Goal: Information Seeking & Learning: Learn about a topic

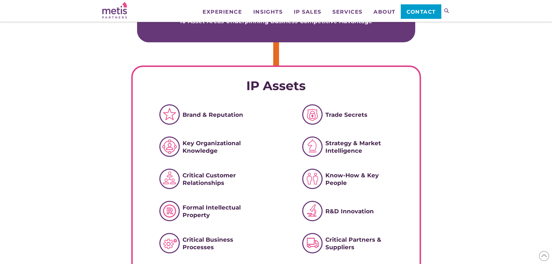
scroll to position [261, 0]
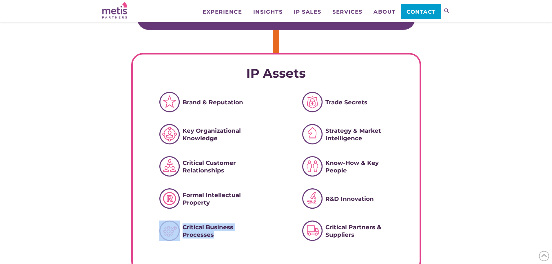
drag, startPoint x: 245, startPoint y: 234, endPoint x: 218, endPoint y: 233, distance: 27.3
click at [218, 233] on div "Critical Business Processes" at bounding box center [217, 231] width 117 height 21
drag, startPoint x: 451, startPoint y: 163, endPoint x: 393, endPoint y: 171, distance: 58.3
click at [451, 163] on div "Metisology® underpins everything we do at [GEOGRAPHIC_DATA]. This is our approa…" at bounding box center [276, 211] width 552 height 784
click at [221, 228] on span "Critical Business Processes" at bounding box center [213, 231] width 61 height 15
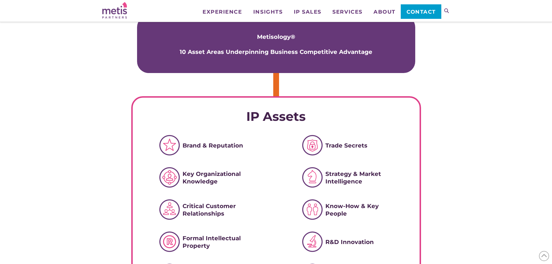
scroll to position [232, 0]
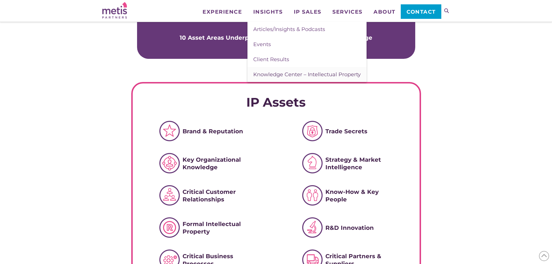
click at [285, 73] on span "Knowledge Center – Intellectual Property" at bounding box center [307, 74] width 108 height 6
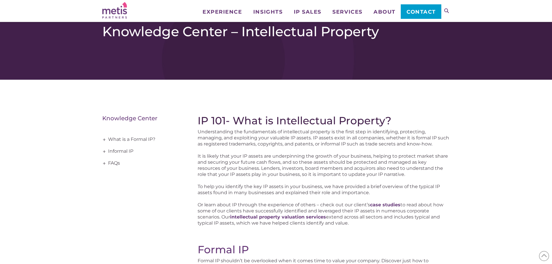
scroll to position [29, 0]
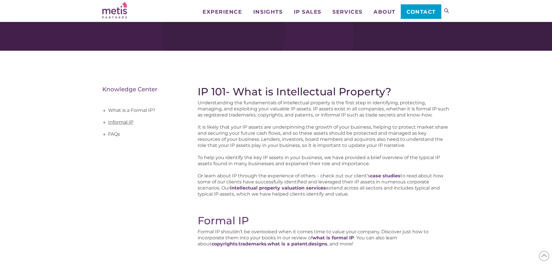
click at [123, 119] on link "Informal IP" at bounding box center [141, 123] width 78 height 12
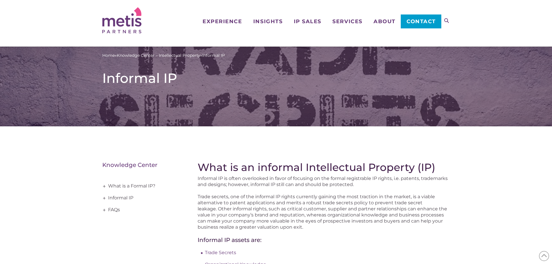
click at [104, 123] on div "Home » Knowledge Center – Intellectual Property » Informal IP Informal IP" at bounding box center [276, 87] width 552 height 80
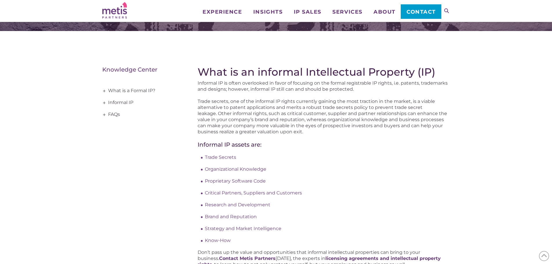
scroll to position [58, 0]
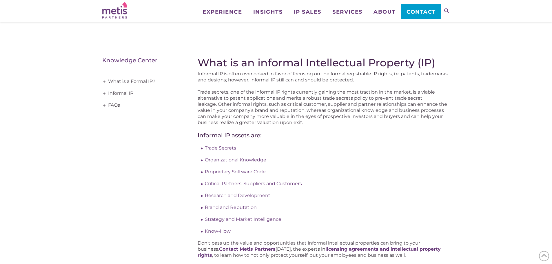
click at [104, 95] on span "+" at bounding box center [104, 94] width 6 height 12
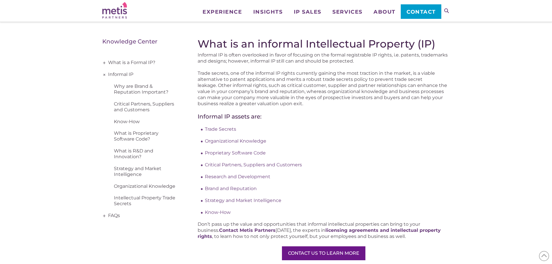
scroll to position [87, 0]
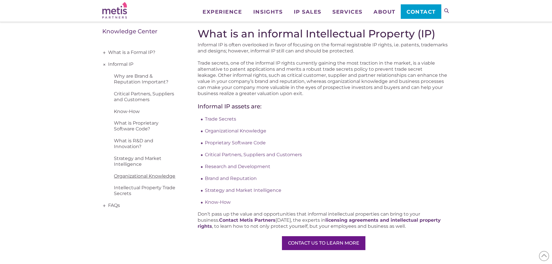
click at [115, 176] on link "Organizational Knowledge" at bounding box center [141, 176] width 78 height 12
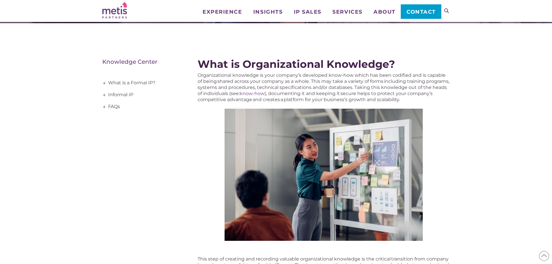
scroll to position [58, 0]
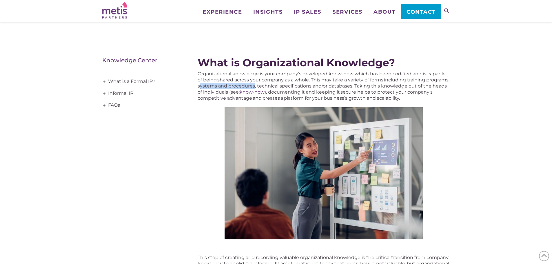
drag, startPoint x: 224, startPoint y: 87, endPoint x: 259, endPoint y: 92, distance: 35.4
click at [277, 87] on span "Organizational knowledge is your company’s developed know-how which has been co…" at bounding box center [324, 83] width 252 height 24
click at [206, 164] on div at bounding box center [324, 173] width 252 height 132
